Goal: Transaction & Acquisition: Purchase product/service

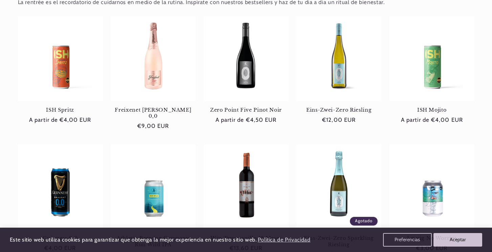
scroll to position [0, 445]
click at [241, 111] on link "Zero Point Five Pinot Noir" at bounding box center [246, 110] width 85 height 6
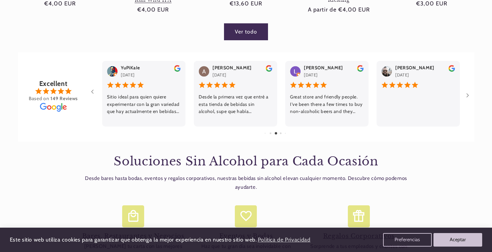
scroll to position [534, 0]
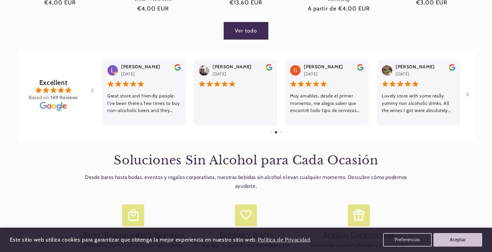
click at [245, 26] on link "Ver todo" at bounding box center [246, 30] width 44 height 17
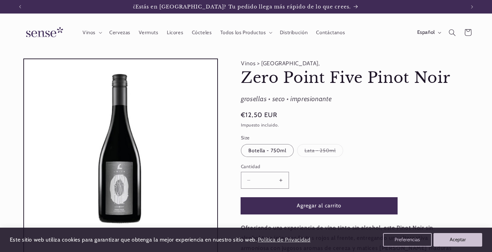
click at [308, 204] on button "Agregar al carrito" at bounding box center [319, 206] width 156 height 17
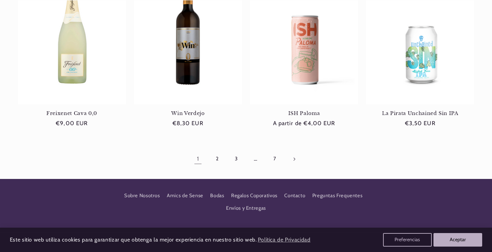
scroll to position [666, 0]
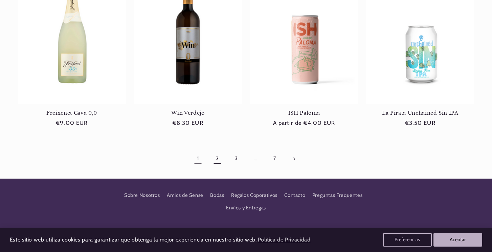
click at [221, 157] on link "2" at bounding box center [217, 159] width 16 height 16
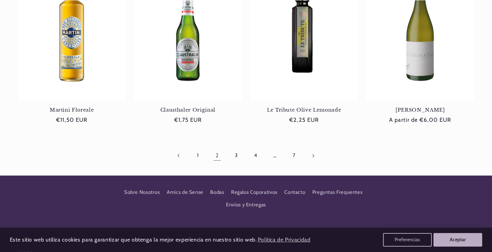
scroll to position [670, 0]
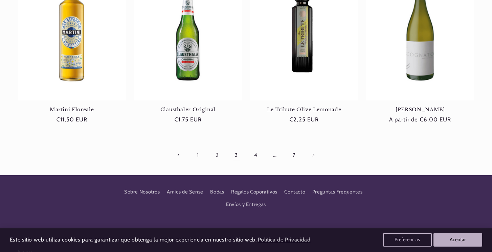
click at [236, 157] on link "3" at bounding box center [237, 155] width 16 height 16
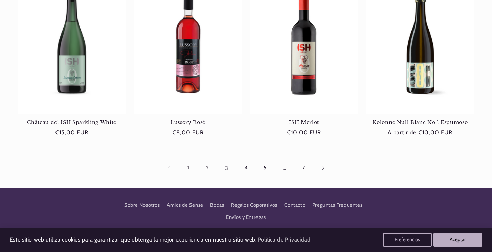
scroll to position [651, 0]
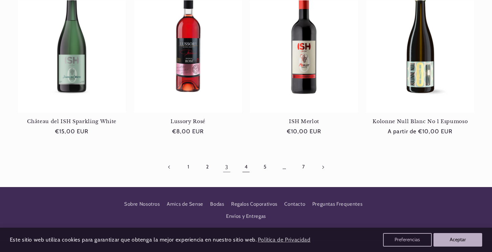
click at [249, 169] on link "4" at bounding box center [246, 167] width 16 height 16
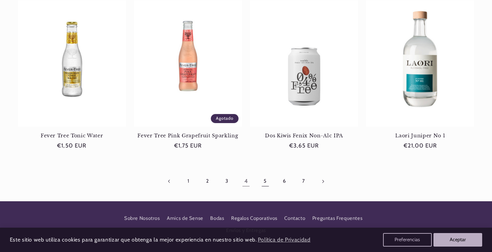
scroll to position [0, 445]
click at [264, 176] on link "5" at bounding box center [265, 182] width 16 height 16
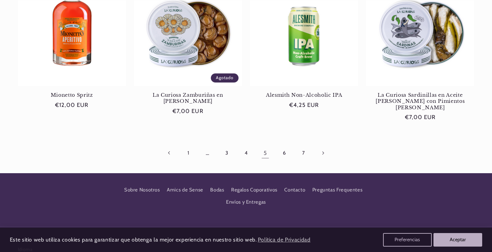
scroll to position [690, 0]
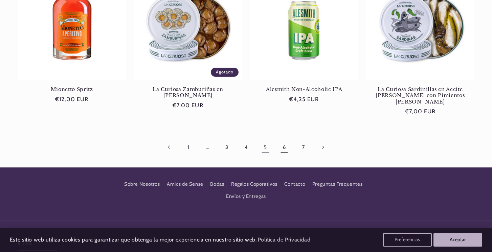
click at [284, 143] on link "6" at bounding box center [284, 147] width 16 height 16
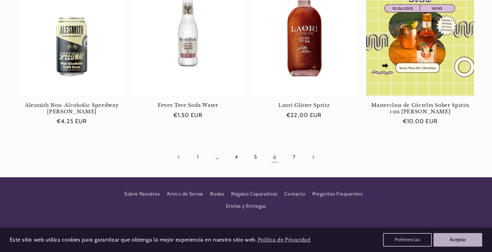
scroll to position [0, 445]
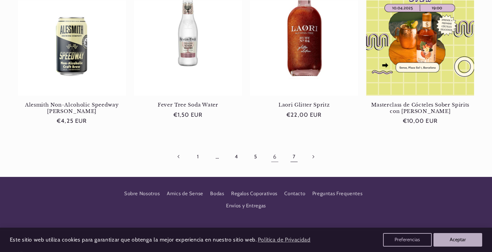
click at [291, 157] on link "7" at bounding box center [294, 157] width 16 height 16
